Goal: Transaction & Acquisition: Book appointment/travel/reservation

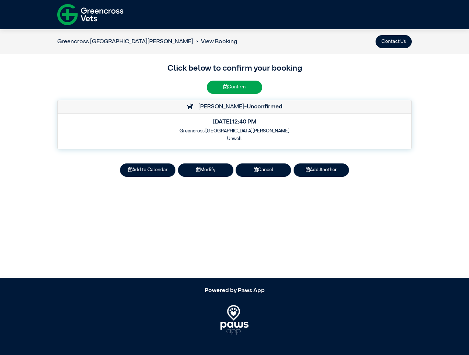
click at [394, 41] on button "Contact Us" at bounding box center [394, 41] width 36 height 13
click at [148, 170] on button "Add to Calendar" at bounding box center [147, 169] width 55 height 13
click at [206, 170] on button "Modify" at bounding box center [205, 169] width 55 height 13
click at [263, 170] on button "Cancel" at bounding box center [263, 169] width 55 height 13
click at [321, 170] on button "Add Another" at bounding box center [321, 169] width 55 height 13
